Goal: Book appointment/travel/reservation

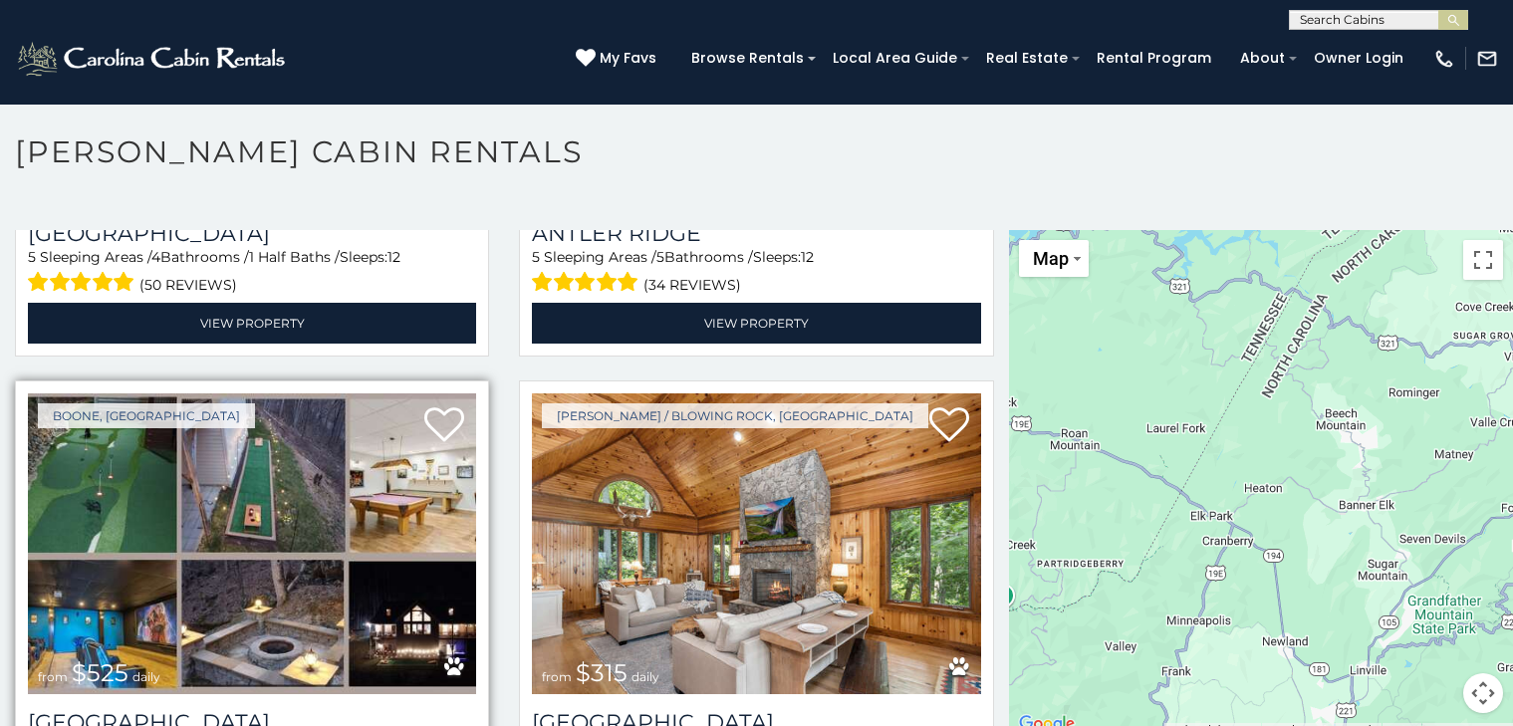
scroll to position [11, 0]
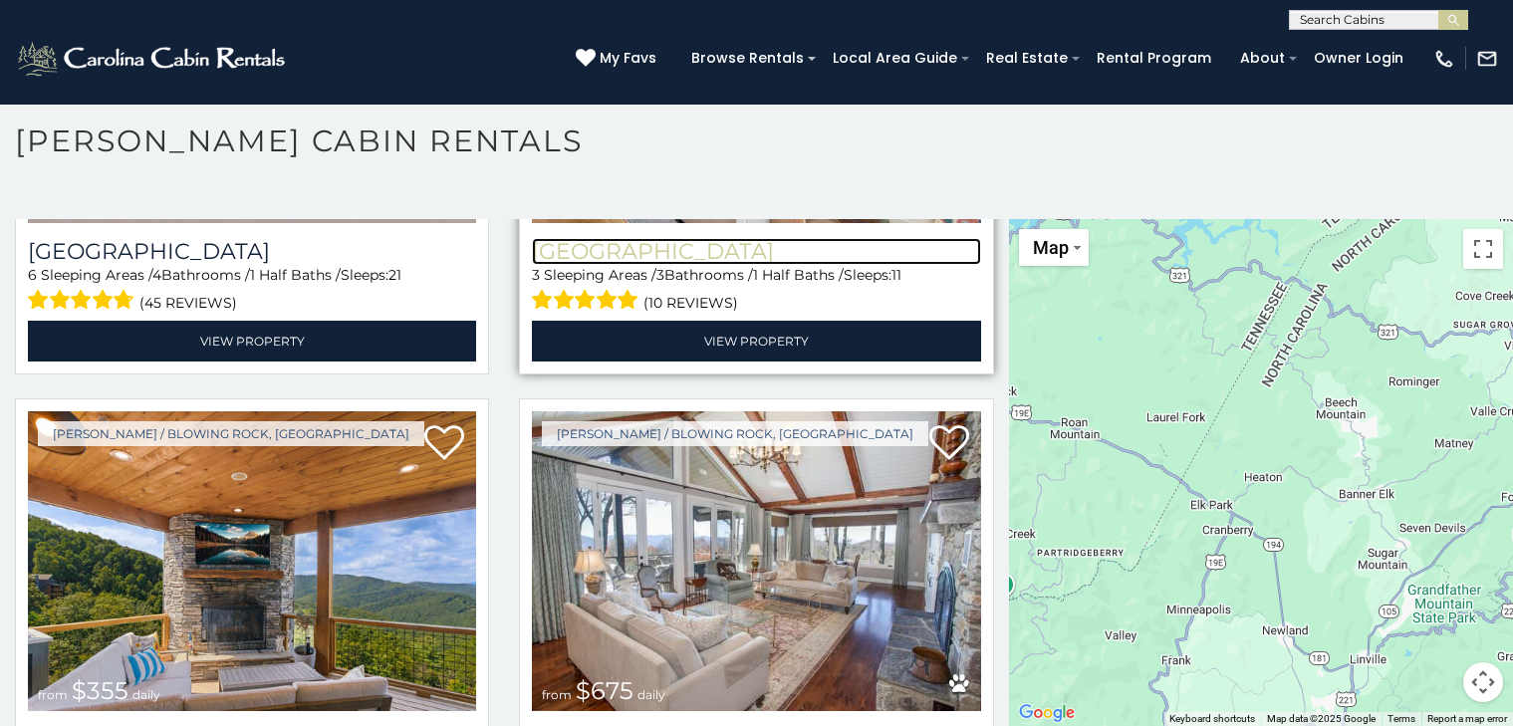
click at [617, 238] on h3 "[GEOGRAPHIC_DATA]" at bounding box center [756, 251] width 448 height 27
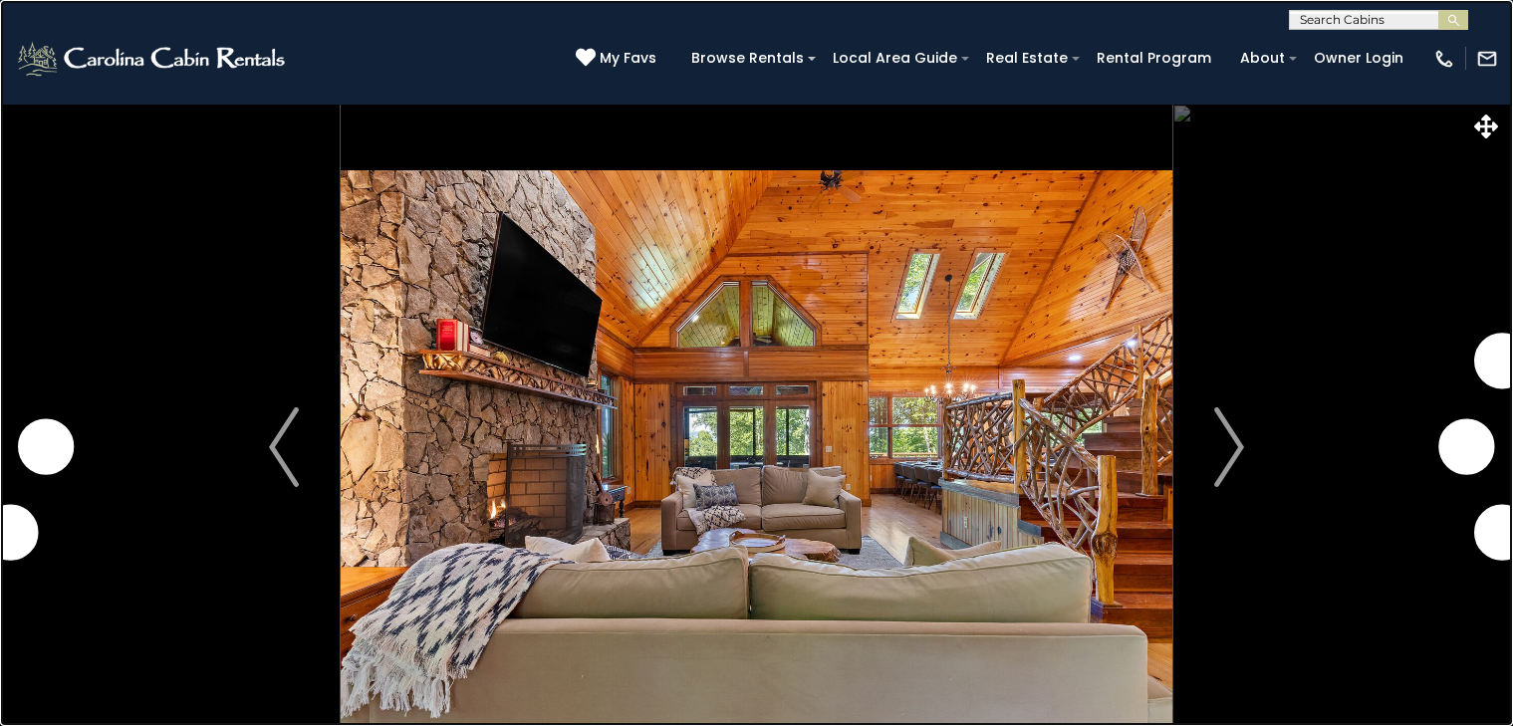
click at [217, 82] on link at bounding box center [756, 363] width 1513 height 726
